Goal: Download file/media

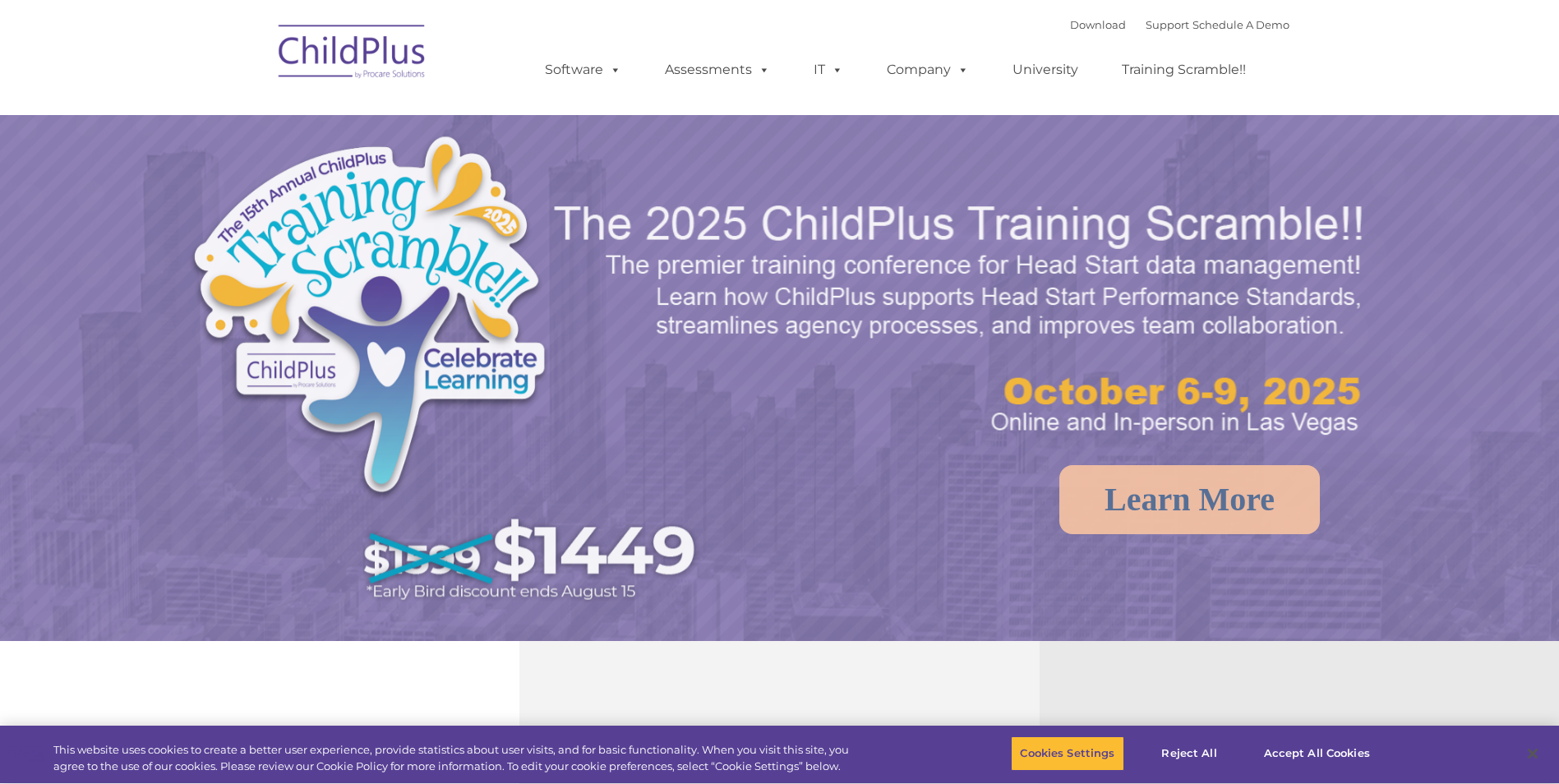
select select "MEDIUM"
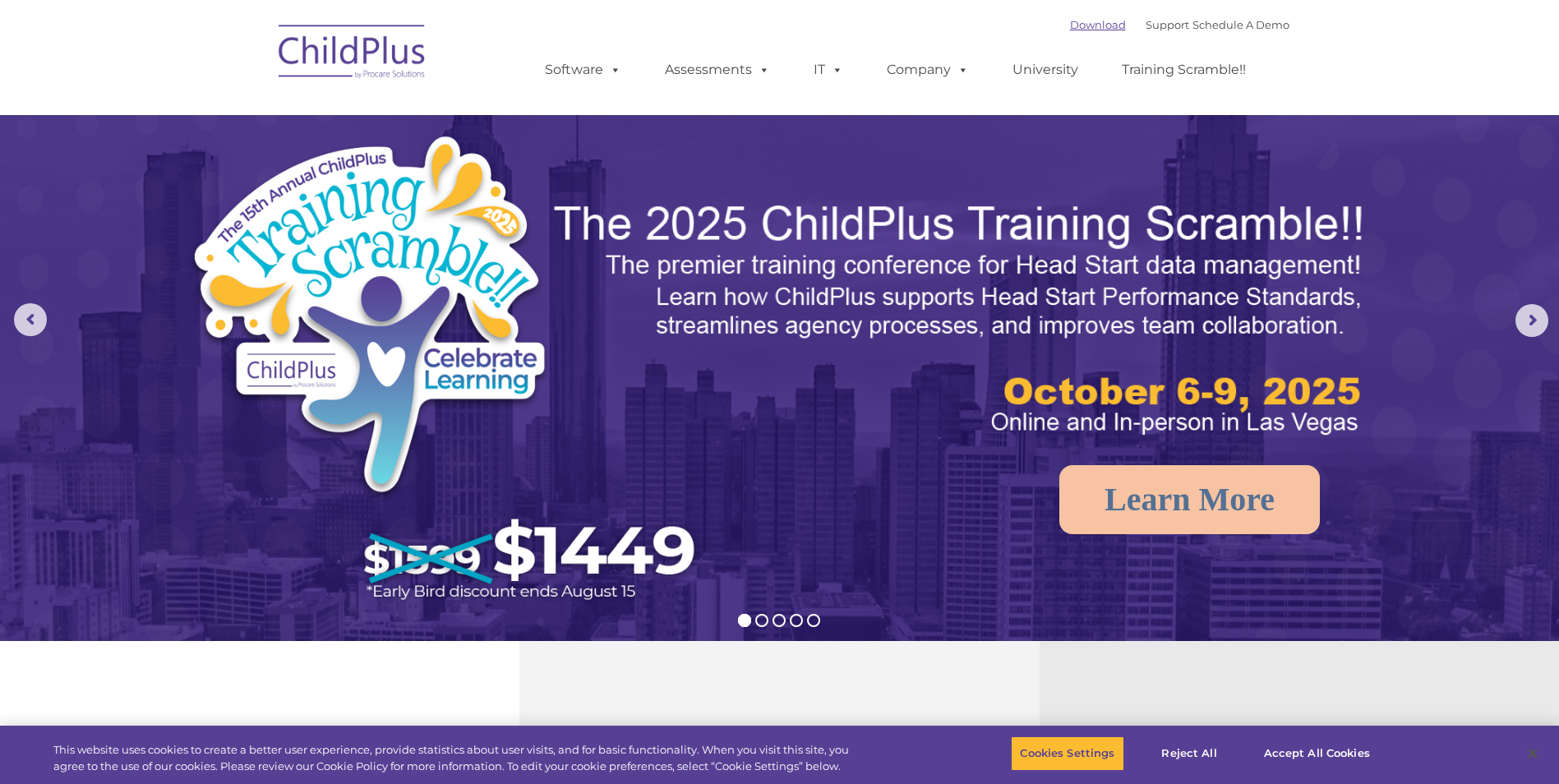
click at [1084, 23] on link "Download" at bounding box center [1098, 24] width 56 height 14
